Goal: Transaction & Acquisition: Purchase product/service

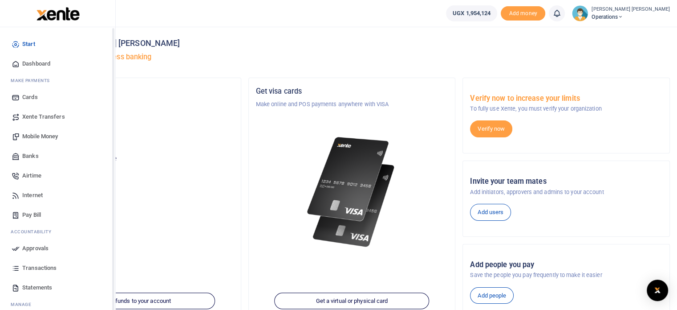
click at [45, 137] on span "Mobile Money" at bounding box center [40, 136] width 36 height 9
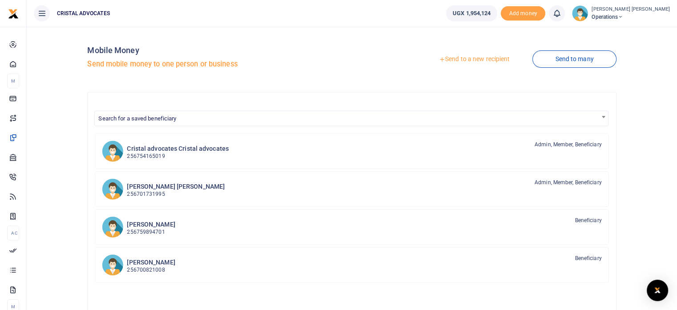
click at [480, 62] on link "Send to a new recipient" at bounding box center [474, 59] width 116 height 16
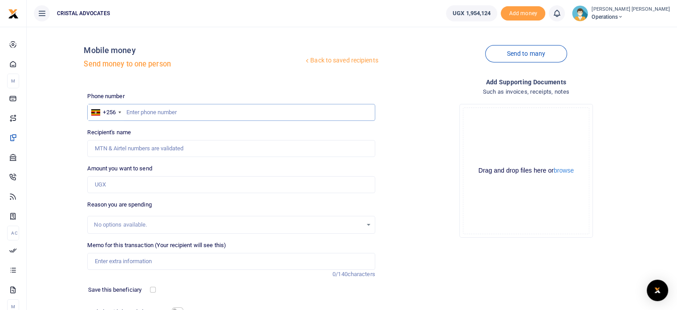
click at [174, 112] on input "text" at bounding box center [231, 112] width 288 height 17
type input "763290465"
type input "Denis Kakembo"
type input "763290465"
click at [123, 184] on input "Amount you want to send" at bounding box center [231, 184] width 288 height 17
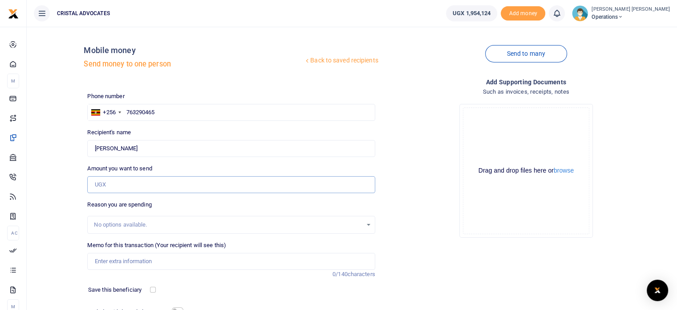
type input "500,000"
click at [122, 224] on div "No options available." at bounding box center [228, 224] width 268 height 9
click at [123, 253] on input "Memo for this transaction (Your recipient will see this)" at bounding box center [231, 261] width 288 height 17
type input "Business development"
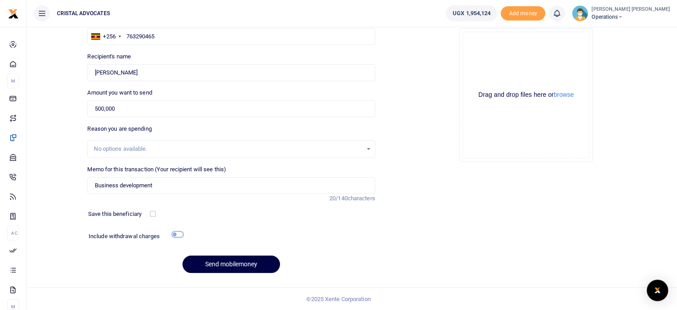
click at [177, 232] on input "checkbox" at bounding box center [178, 234] width 12 height 6
checkbox input "true"
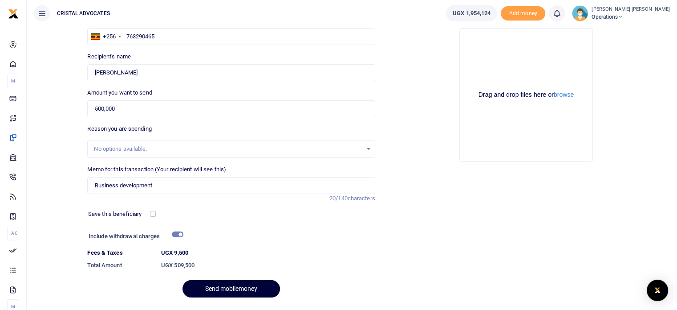
click at [223, 286] on button "Send mobilemoney" at bounding box center [232, 288] width 98 height 17
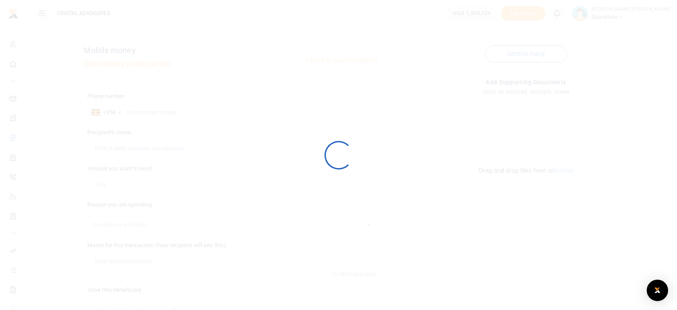
scroll to position [76, 0]
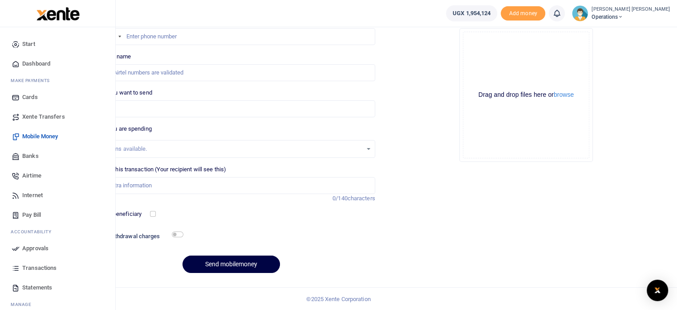
click at [47, 244] on span "Approvals" at bounding box center [35, 248] width 26 height 9
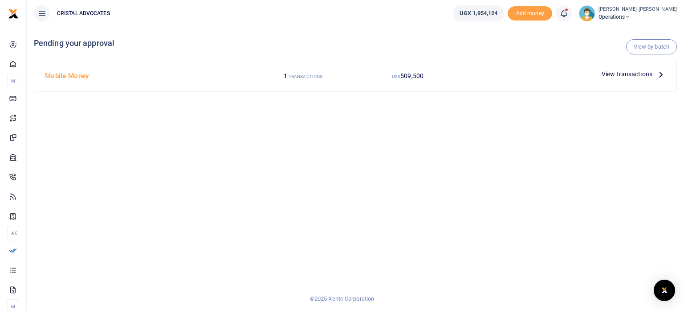
click at [661, 71] on icon at bounding box center [661, 74] width 10 height 10
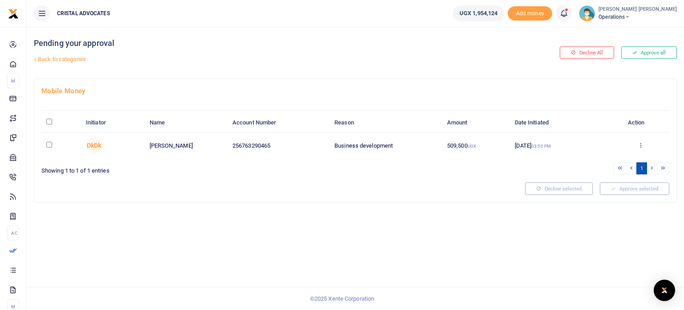
click at [52, 146] on input "checkbox" at bounding box center [49, 145] width 6 height 6
checkbox input "true"
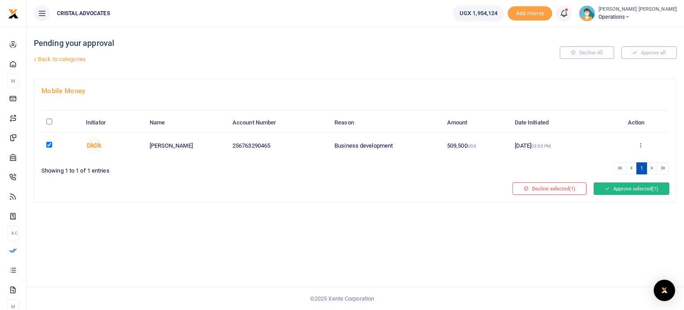
click at [639, 190] on button "Approve selected (1)" at bounding box center [632, 188] width 76 height 12
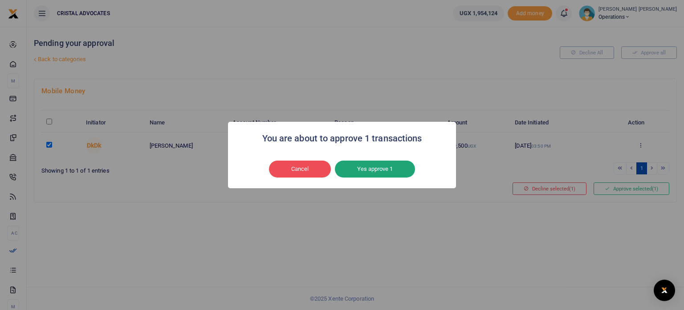
click at [388, 165] on button "Yes approve 1" at bounding box center [375, 168] width 80 height 17
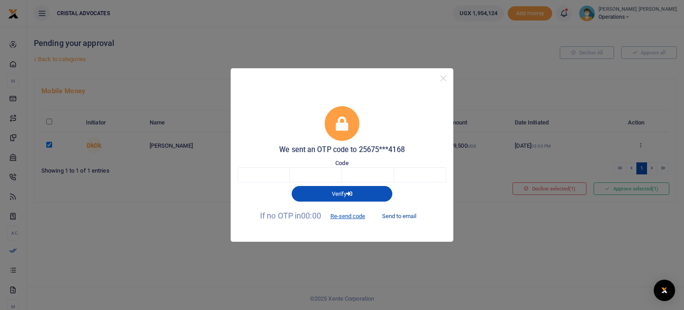
click at [388, 218] on button "Send to email" at bounding box center [399, 215] width 49 height 15
click at [256, 167] on input "text" at bounding box center [264, 174] width 52 height 15
type input "6"
type input "3"
type input "7"
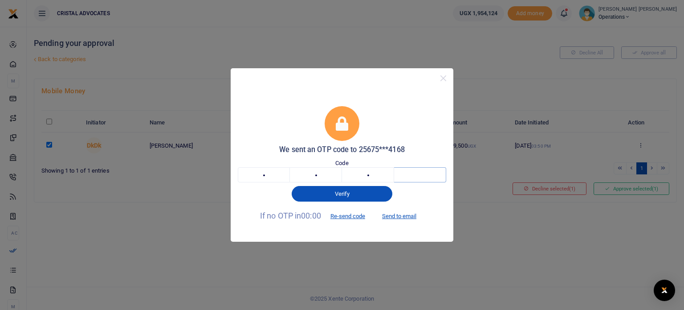
type input "9"
